Goal: Task Accomplishment & Management: Complete application form

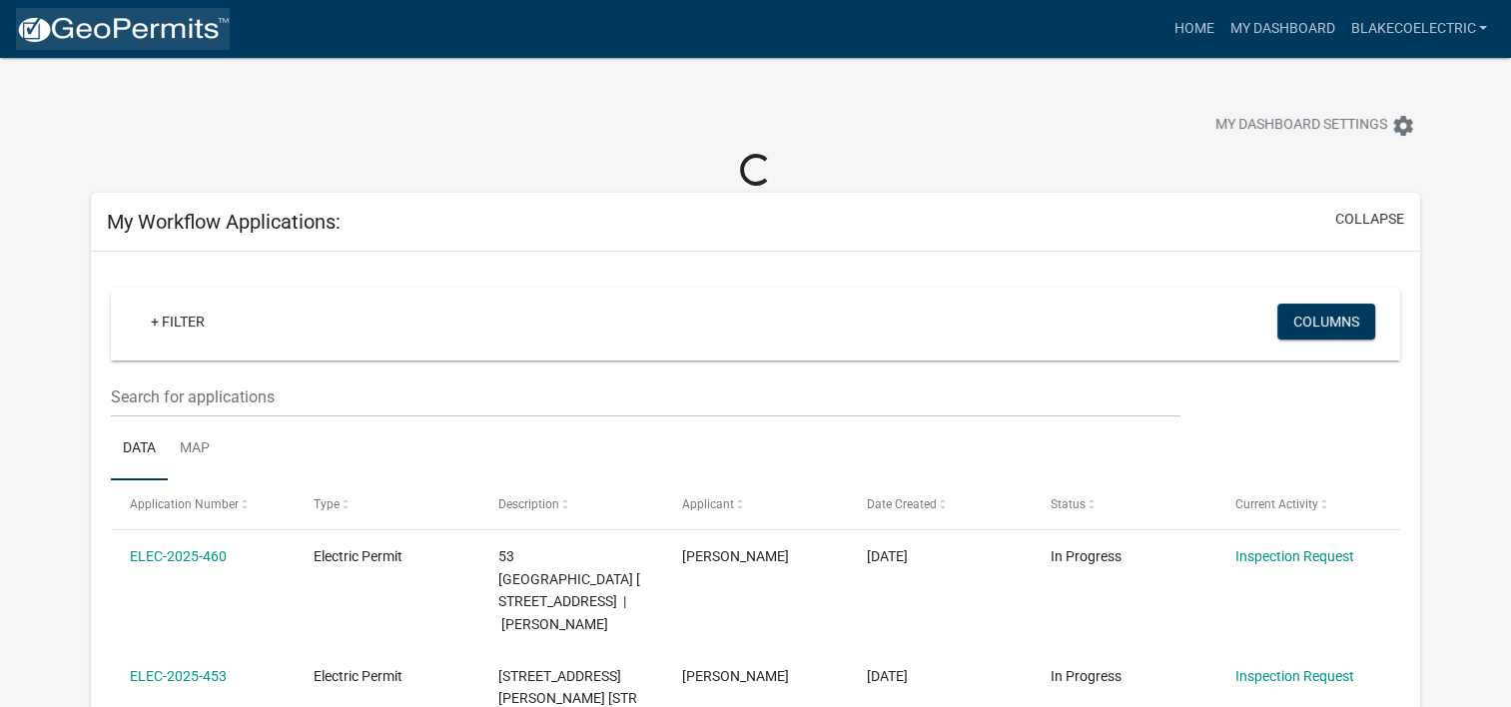
click at [57, 25] on img at bounding box center [123, 30] width 214 height 30
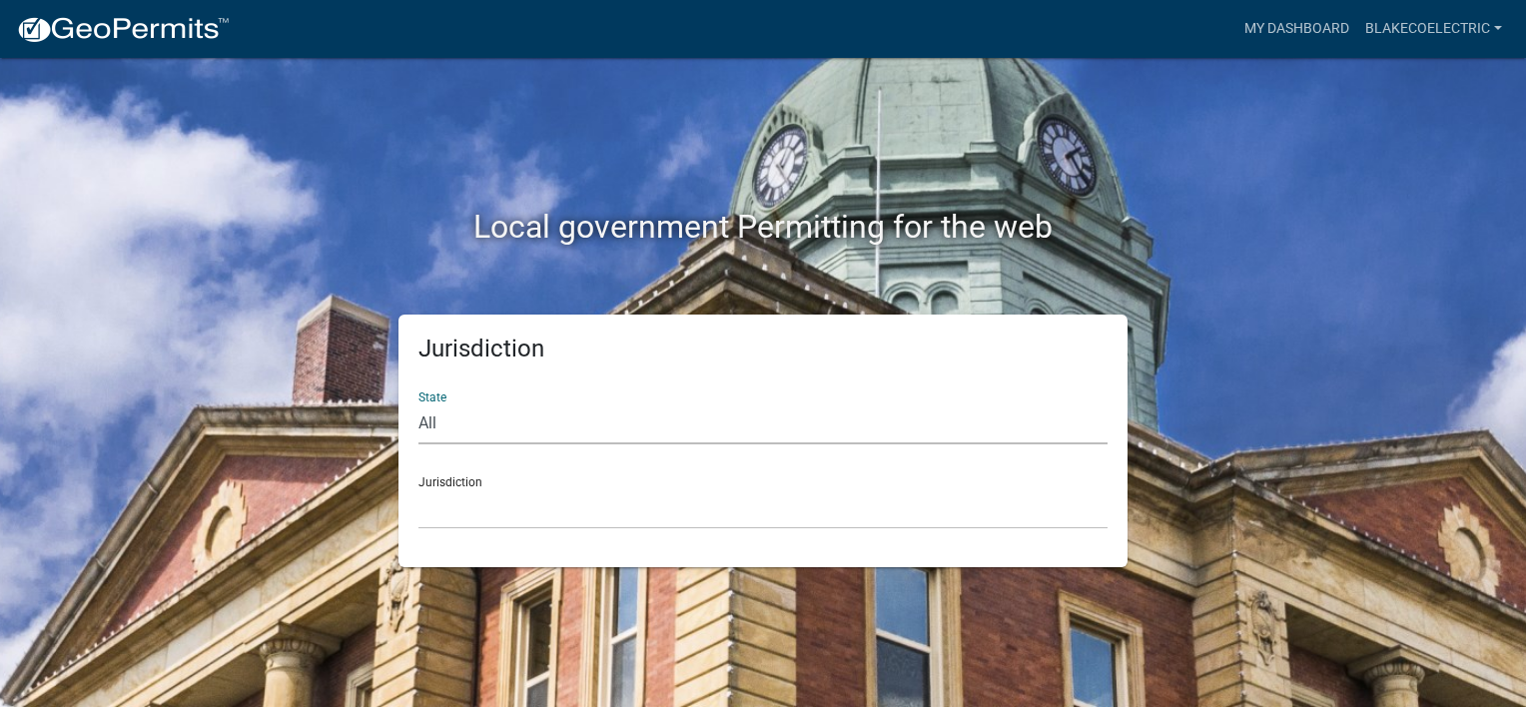
click at [431, 423] on select "All [US_STATE] [US_STATE] [US_STATE] [US_STATE] [US_STATE] [US_STATE] [US_STATE…" at bounding box center [762, 423] width 689 height 41
select select "[US_STATE]"
click at [418, 403] on select "All [US_STATE] [US_STATE] [US_STATE] [US_STATE] [US_STATE] [US_STATE] [US_STATE…" at bounding box center [762, 423] width 689 height 41
click at [452, 504] on select "City of [GEOGRAPHIC_DATA], [US_STATE] City of [GEOGRAPHIC_DATA], [US_STATE] Cit…" at bounding box center [762, 508] width 689 height 41
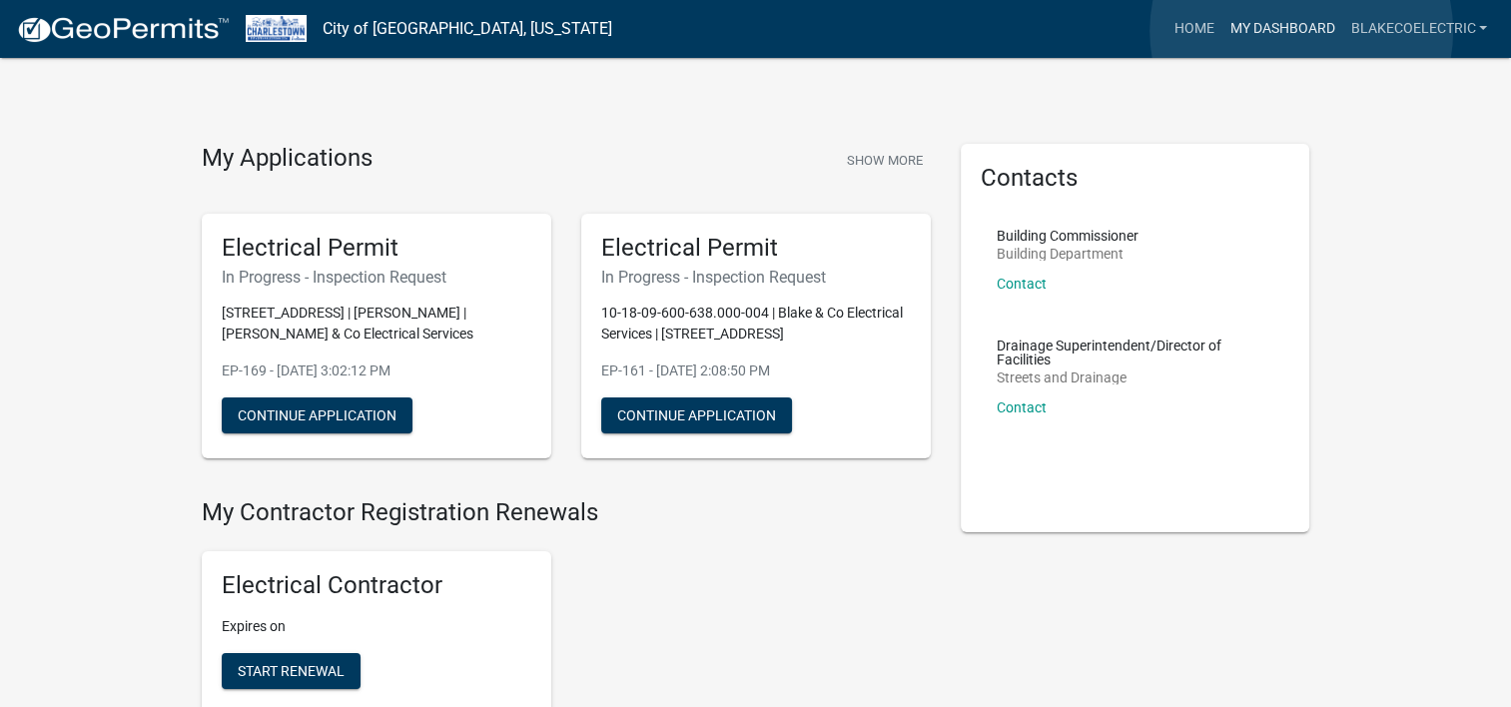
click at [1301, 31] on link "My Dashboard" at bounding box center [1281, 29] width 121 height 38
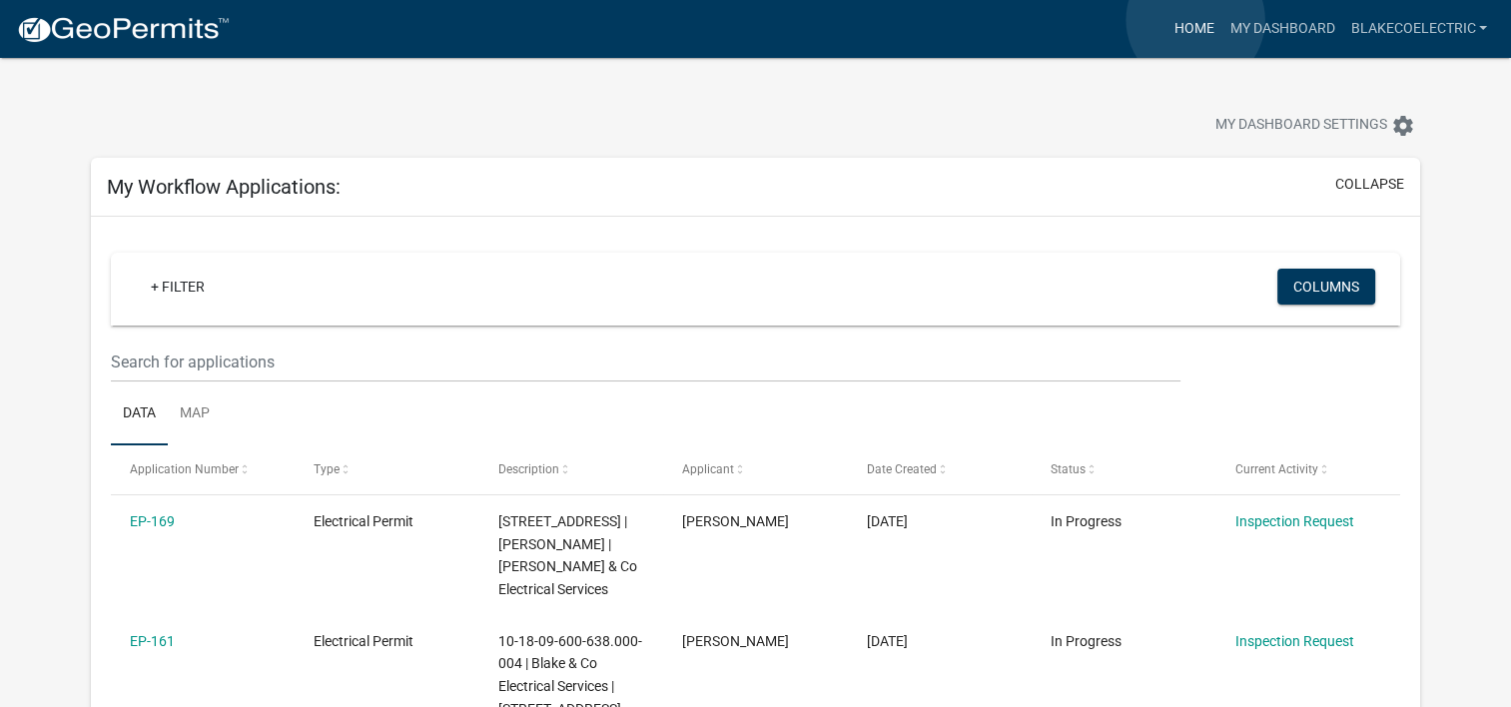
click at [1195, 20] on link "Home" at bounding box center [1193, 29] width 56 height 38
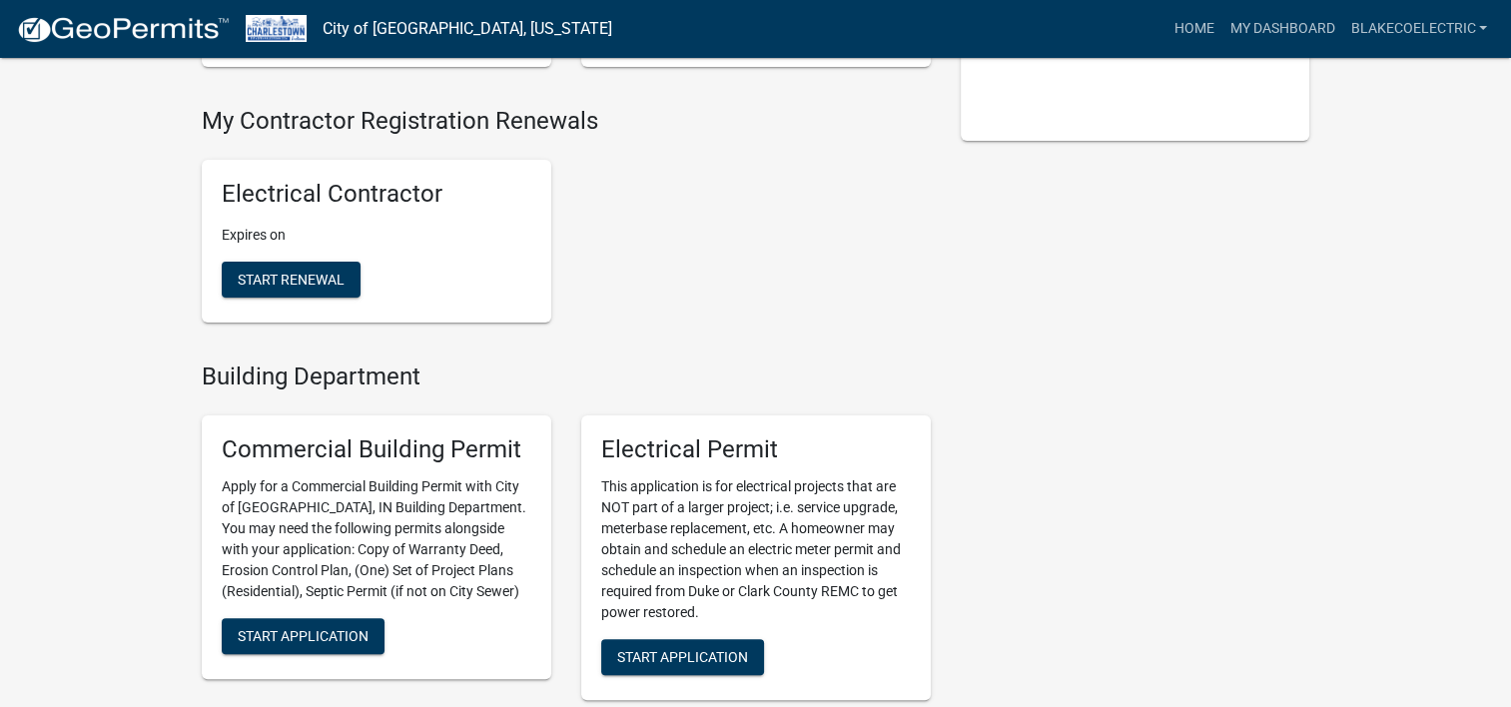
scroll to position [399, 0]
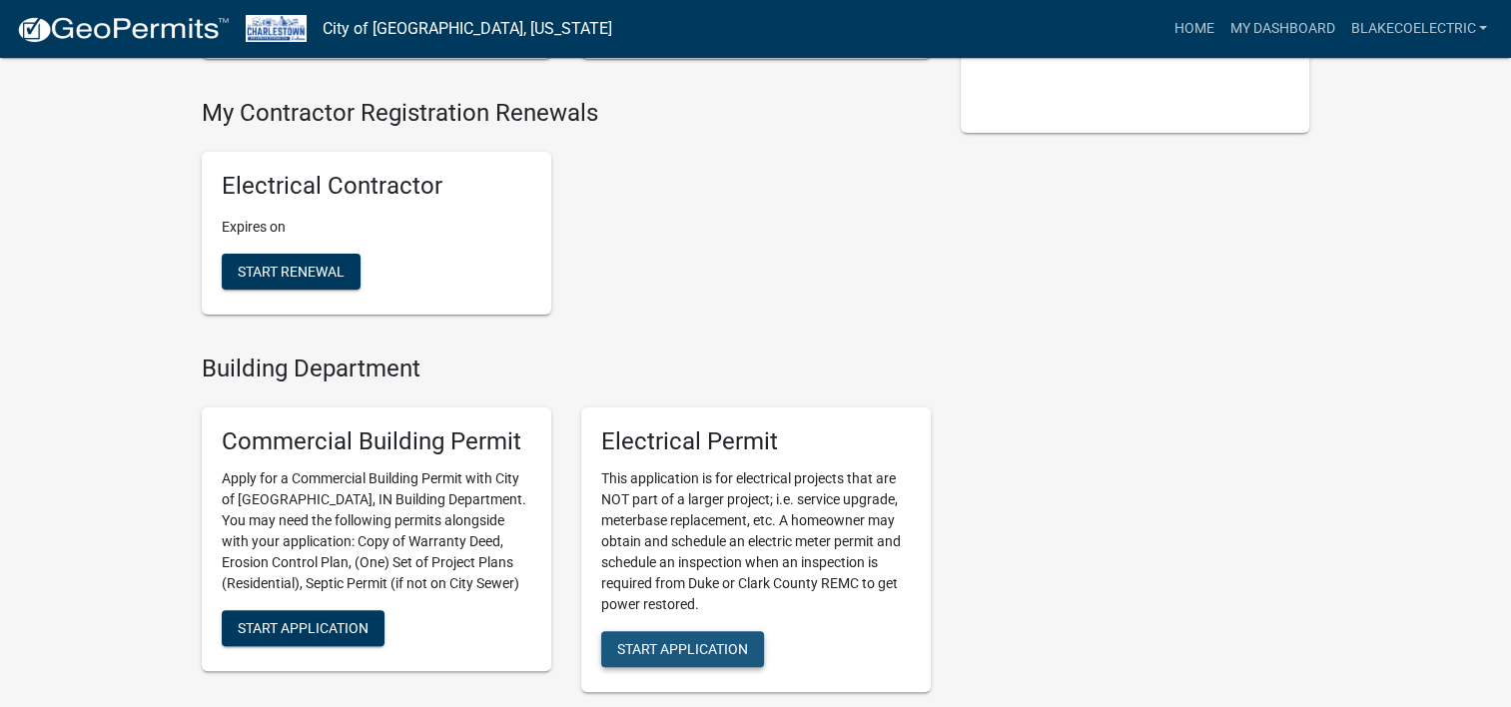
click at [715, 644] on span "Start Application" at bounding box center [682, 648] width 131 height 16
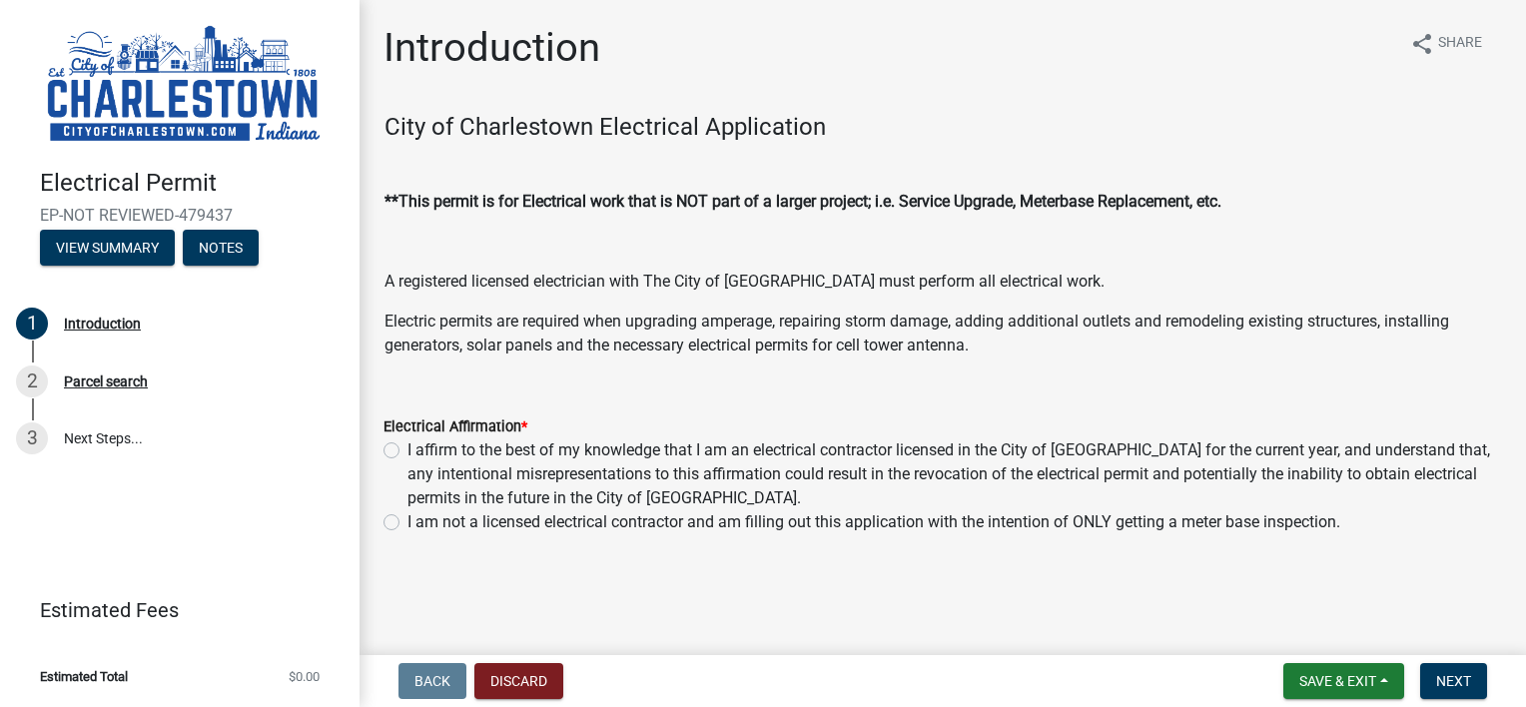
click at [407, 447] on label "I affirm to the best of my knowledge that I am an electrical contractor license…" at bounding box center [954, 474] width 1094 height 72
click at [407, 447] on input "I affirm to the best of my knowledge that I am an electrical contractor license…" at bounding box center [413, 444] width 13 height 13
radio input "true"
click at [1445, 673] on span "Next" at bounding box center [1453, 681] width 35 height 16
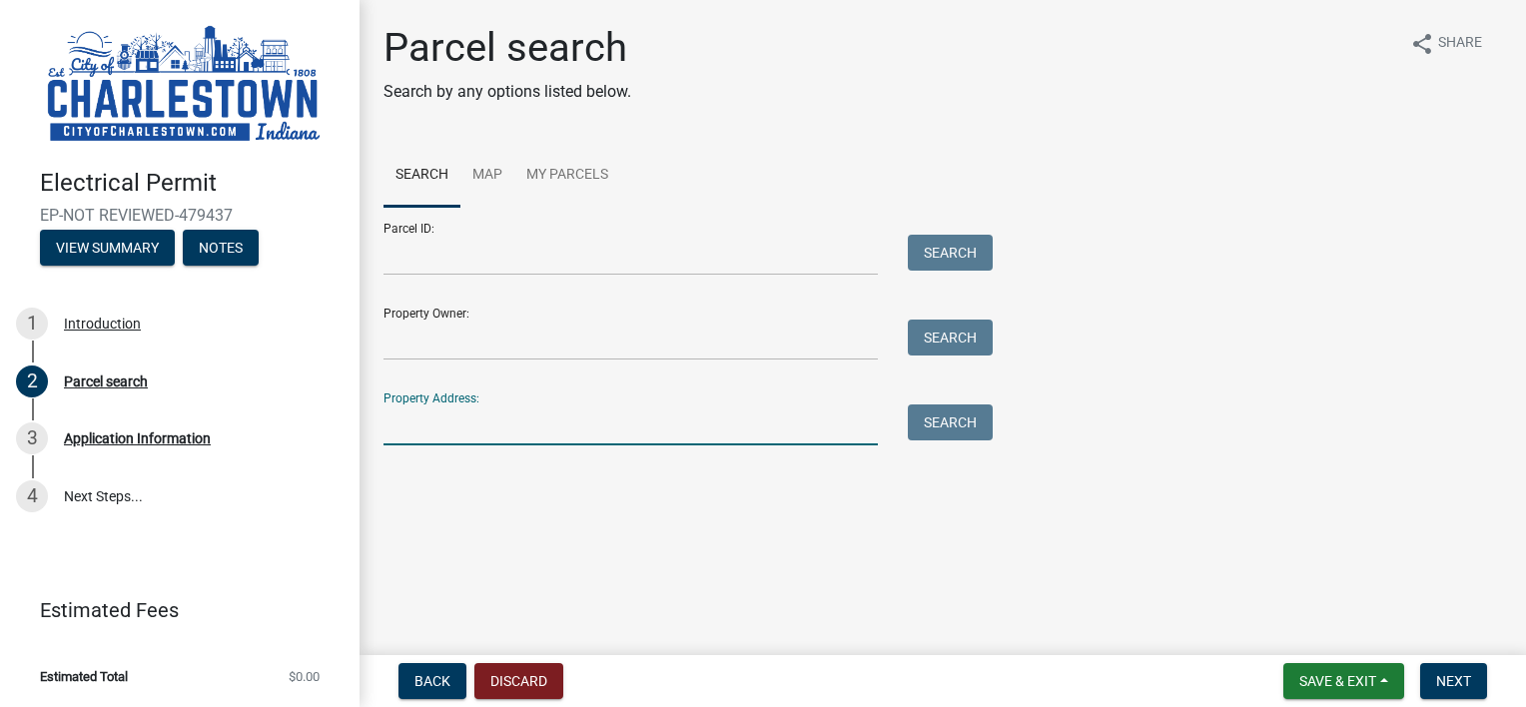
click at [411, 435] on input "Property Address:" at bounding box center [630, 424] width 494 height 41
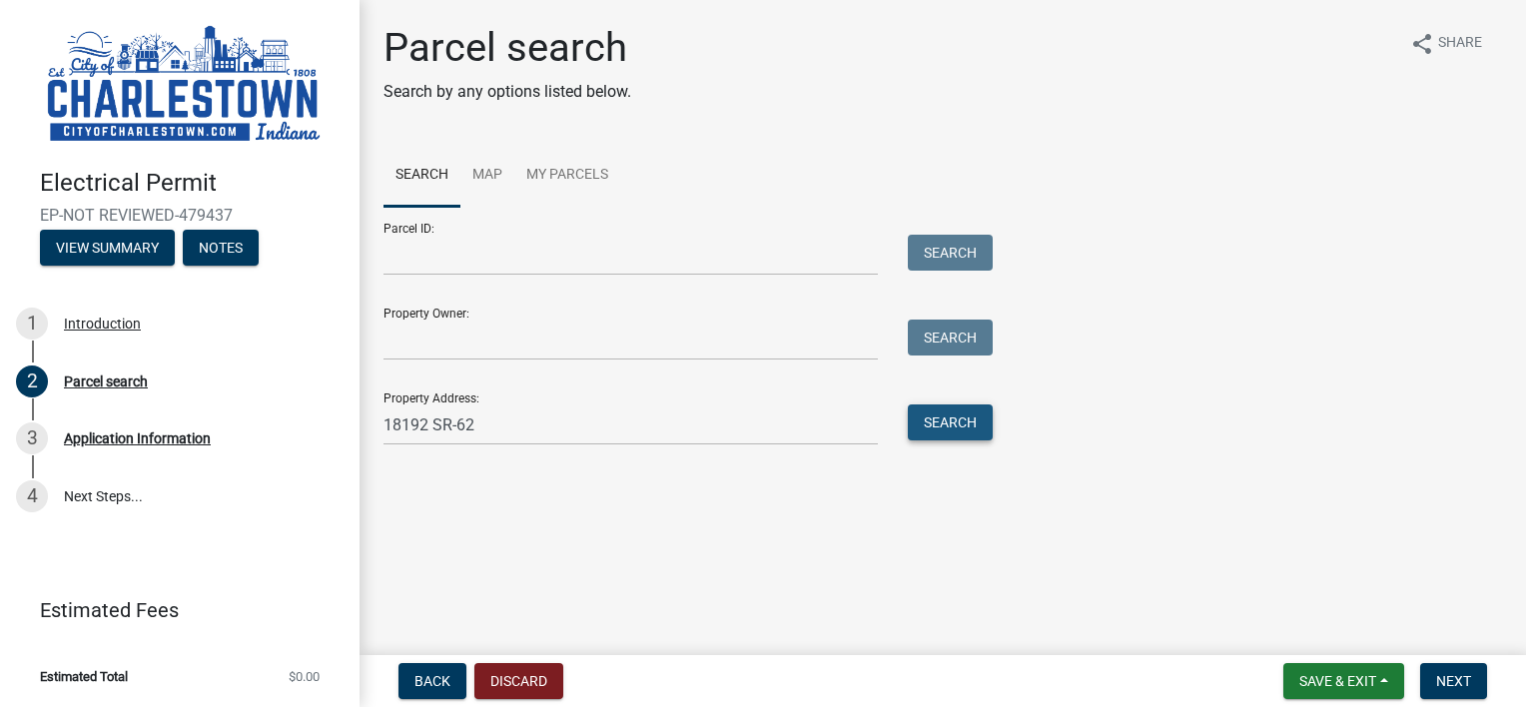
click at [951, 418] on button "Search" at bounding box center [950, 422] width 85 height 36
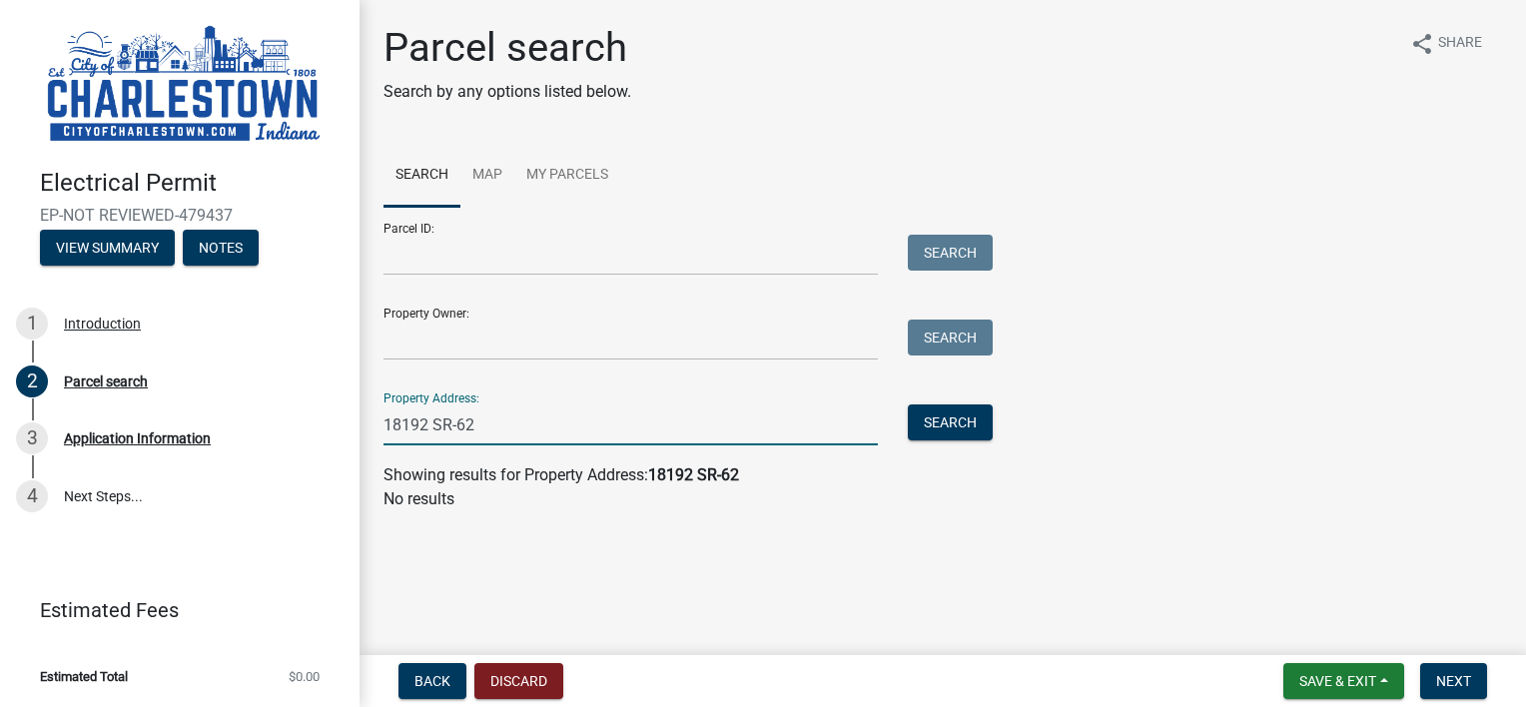
click at [455, 433] on input "18192 SR-62" at bounding box center [630, 424] width 494 height 41
type input "18192 sr 62"
